Goal: Find specific page/section: Find specific page/section

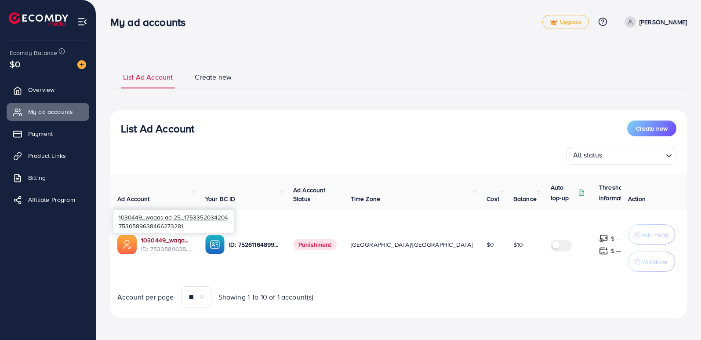
click at [175, 242] on link "1030449_waqas ad 25_1753352034204" at bounding box center [166, 239] width 50 height 9
click at [216, 76] on span "Create new" at bounding box center [213, 77] width 37 height 10
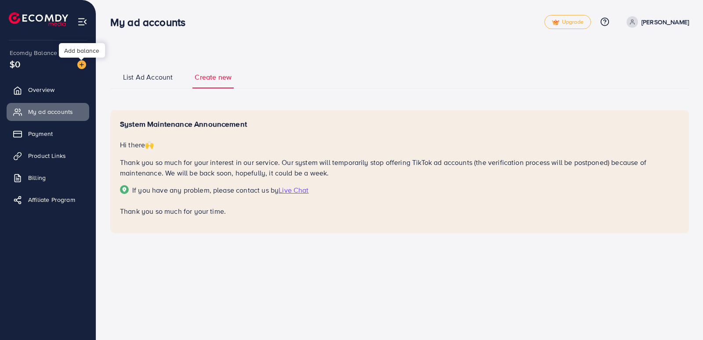
click at [83, 63] on img at bounding box center [81, 64] width 9 height 9
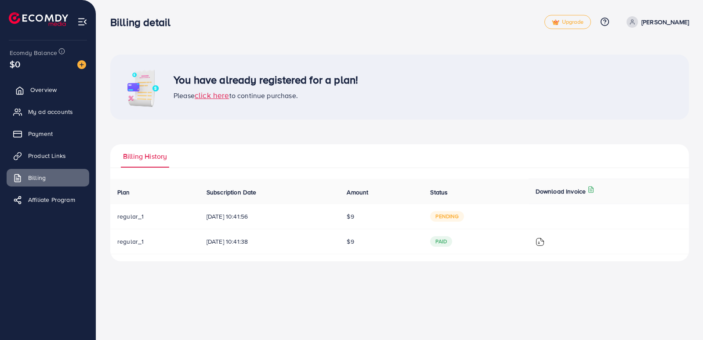
click at [41, 87] on span "Overview" at bounding box center [43, 89] width 26 height 9
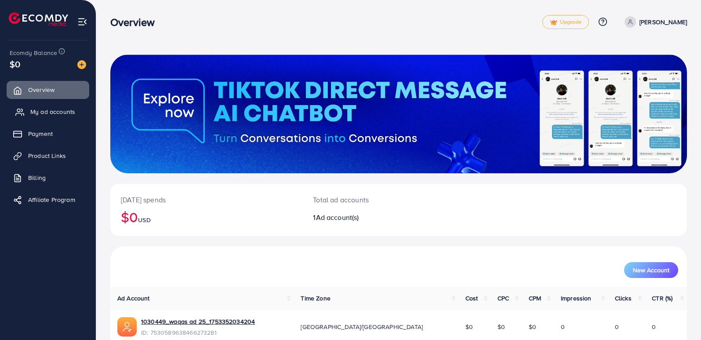
click at [33, 111] on span "My ad accounts" at bounding box center [52, 111] width 45 height 9
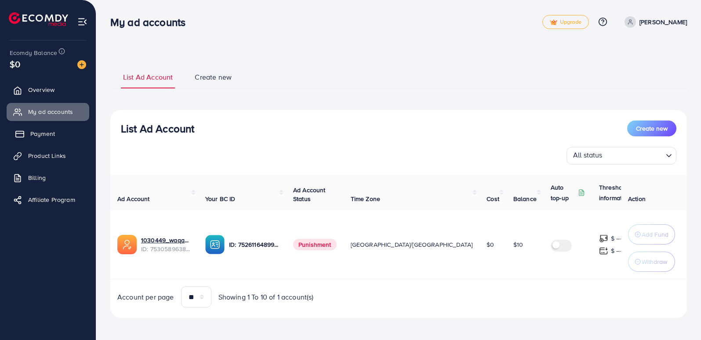
click at [57, 133] on link "Payment" at bounding box center [48, 134] width 83 height 18
